Goal: Information Seeking & Learning: Compare options

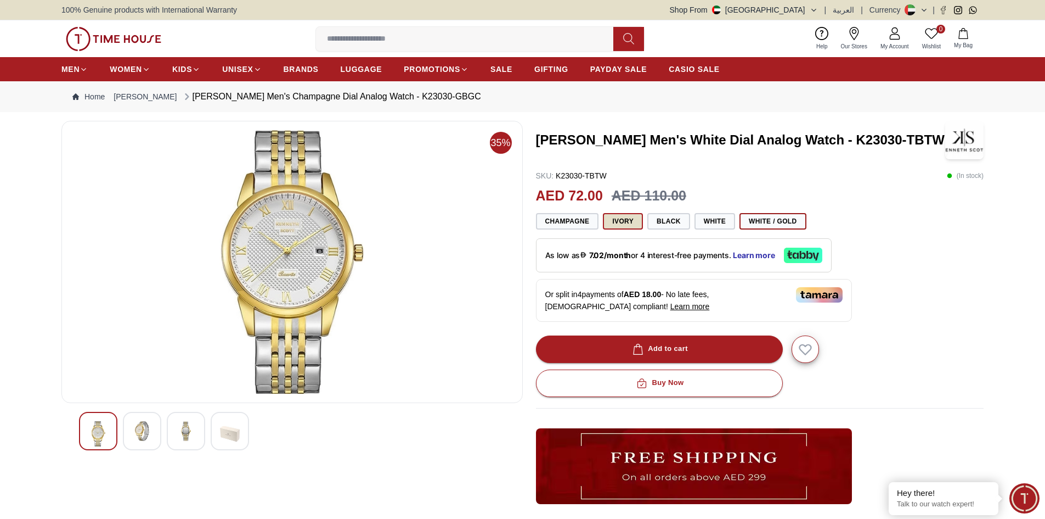
click at [635, 218] on button "Ivory" at bounding box center [623, 221] width 40 height 16
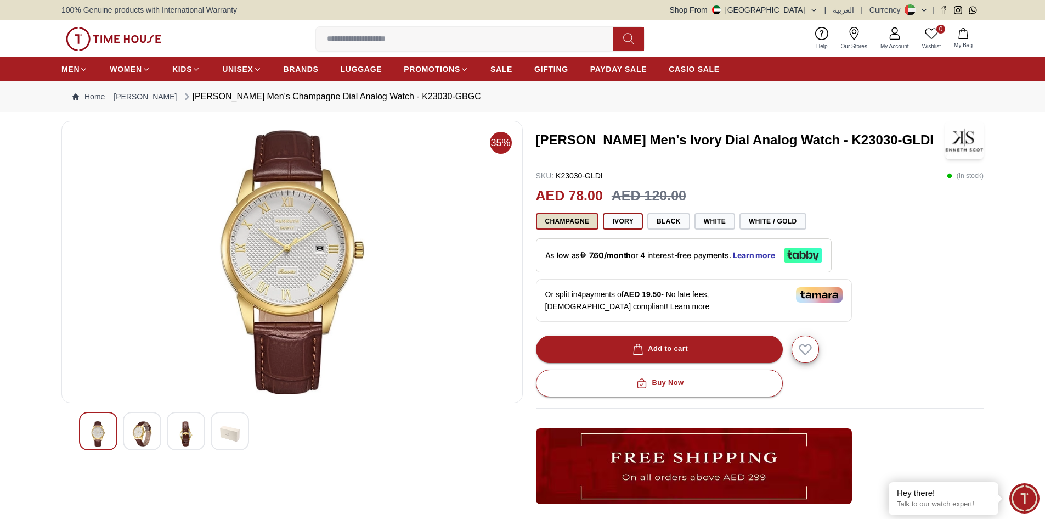
click at [545, 224] on button "Champagne" at bounding box center [567, 221] width 63 height 16
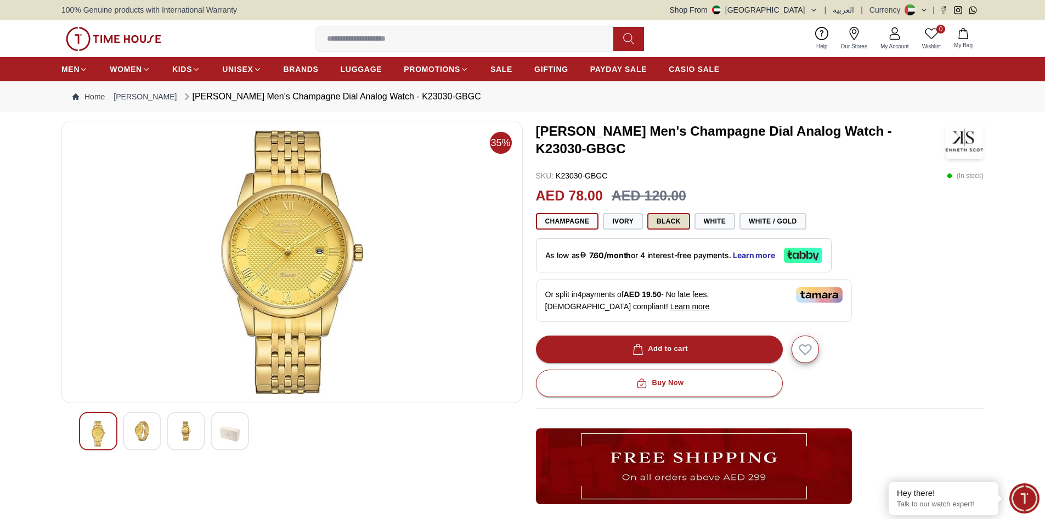
click at [679, 221] on button "Black" at bounding box center [669, 221] width 43 height 16
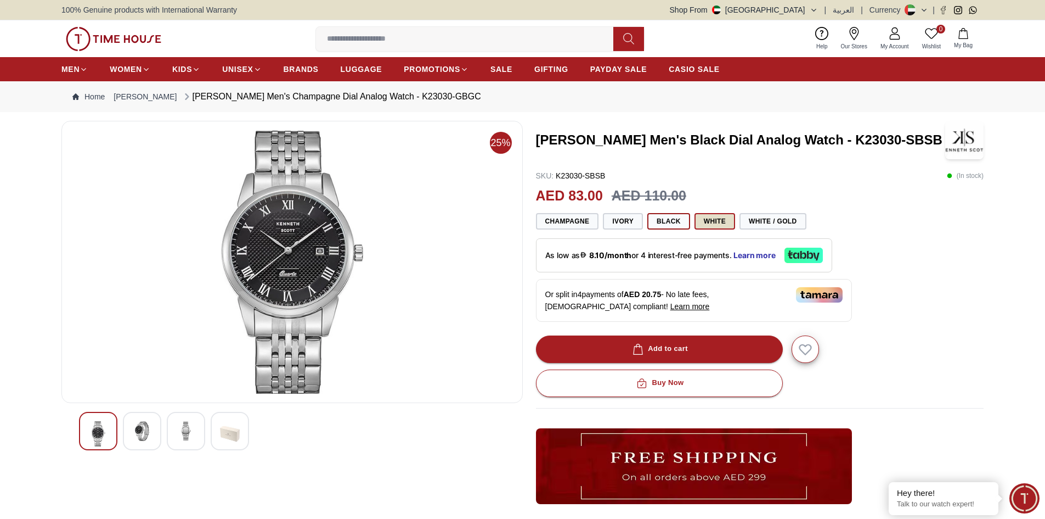
click at [735, 224] on button "White" at bounding box center [715, 221] width 41 height 16
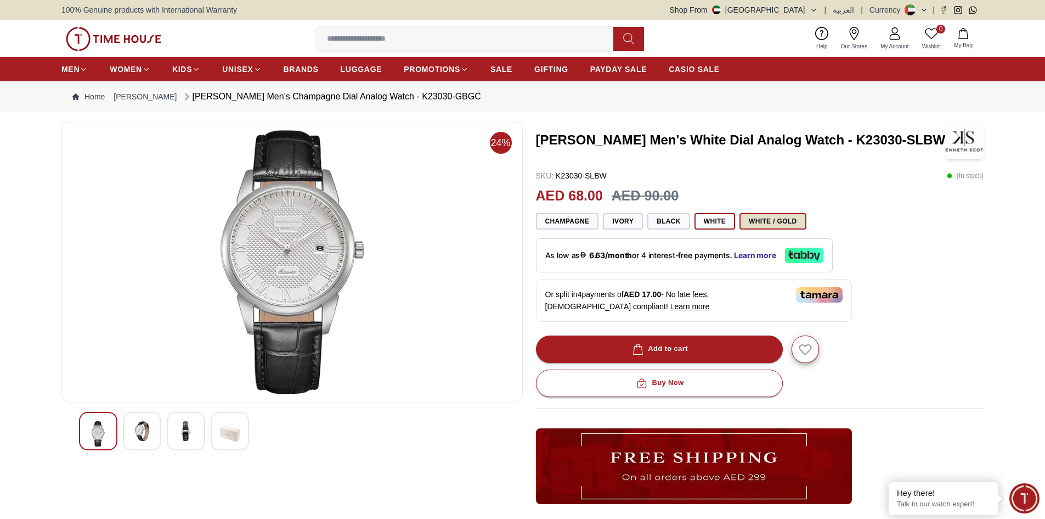
click at [773, 220] on button "White / Gold" at bounding box center [773, 221] width 66 height 16
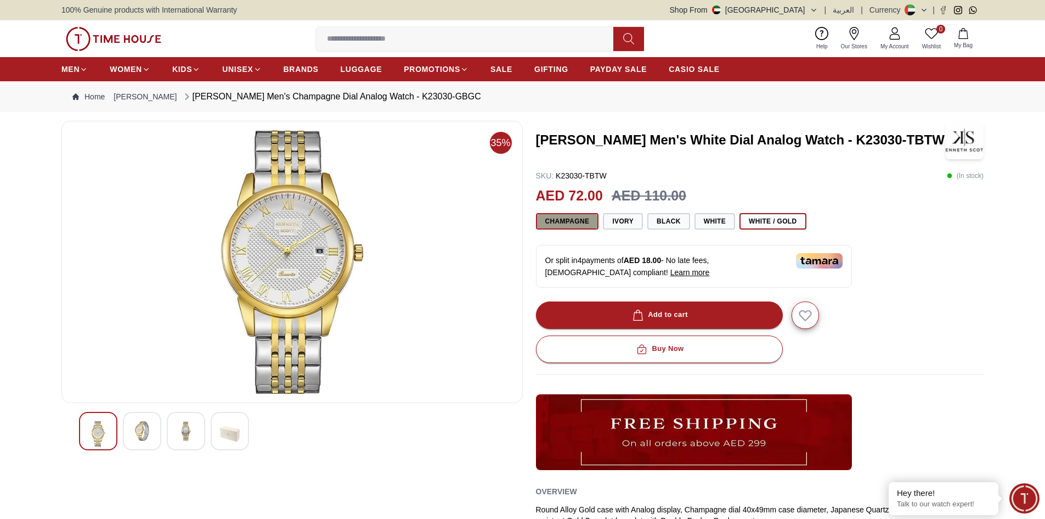
click at [566, 223] on button "Champagne" at bounding box center [567, 221] width 63 height 16
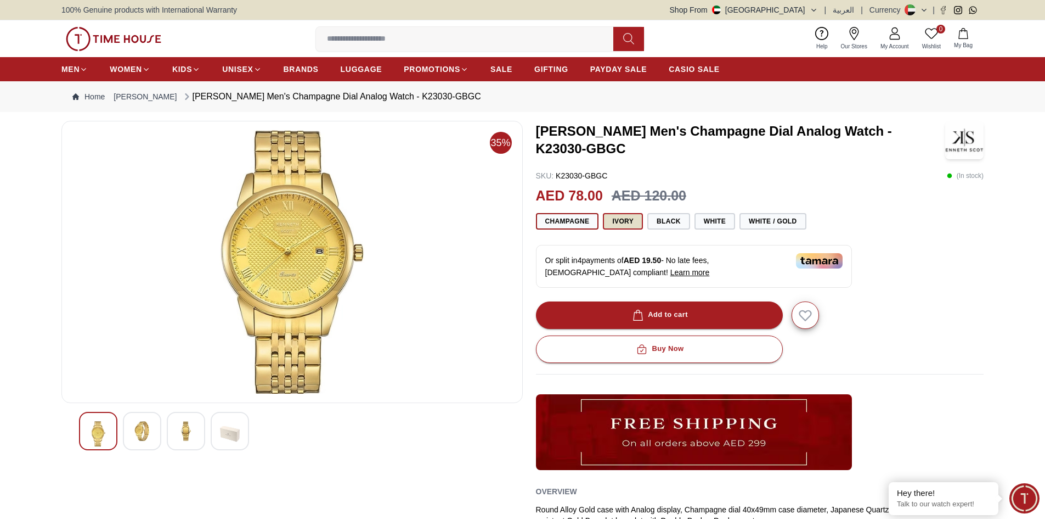
click at [635, 221] on button "Ivory" at bounding box center [623, 221] width 40 height 16
